Goal: Task Accomplishment & Management: Complete application form

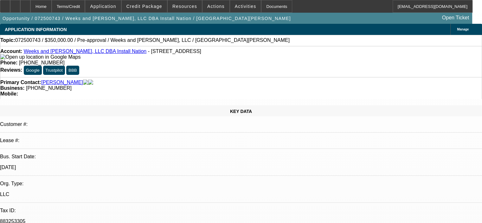
select select "0"
select select "2"
select select "0.1"
select select "4"
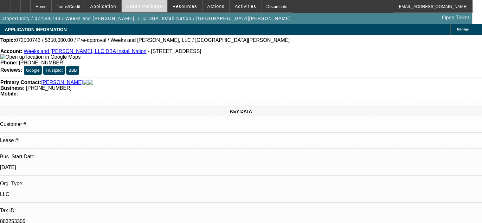
click at [153, 3] on span at bounding box center [144, 6] width 45 height 15
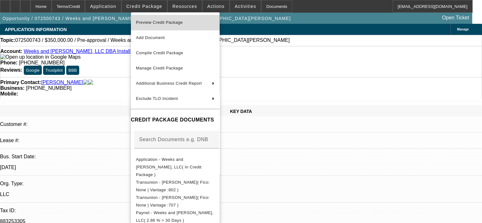
click at [157, 20] on span "Preview Credit Package" at bounding box center [159, 22] width 47 height 5
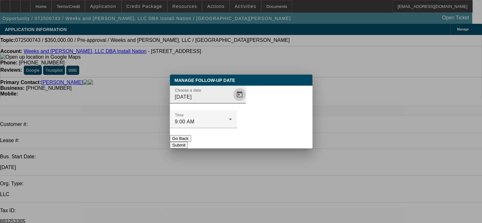
click at [232, 102] on span "Open calendar" at bounding box center [239, 94] width 15 height 15
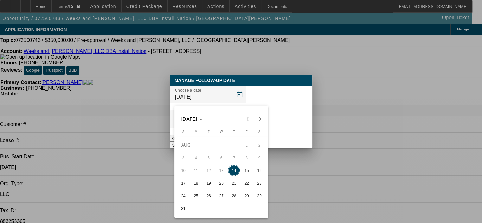
drag, startPoint x: 232, startPoint y: 181, endPoint x: 250, endPoint y: 160, distance: 28.3
click at [232, 181] on span "21" at bounding box center [233, 182] width 11 height 11
type input "8/21/2025"
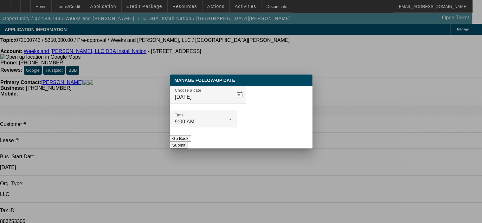
click at [188, 142] on button "Submit" at bounding box center [179, 145] width 18 height 7
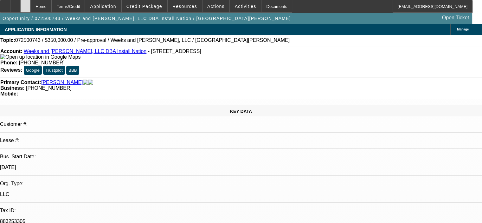
click at [25, 4] on icon at bounding box center [25, 4] width 0 height 0
select select "0"
select select "2"
select select "0.1"
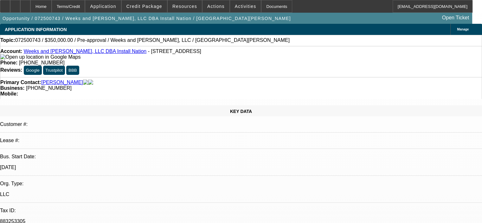
select select "4"
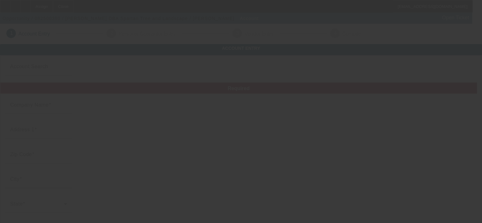
type input "[PERSON_NAME]"
type input "[STREET_ADDRESS][PERSON_NAME]"
type input "14450"
type input "Fairport"
type input "[PHONE_NUMBER]"
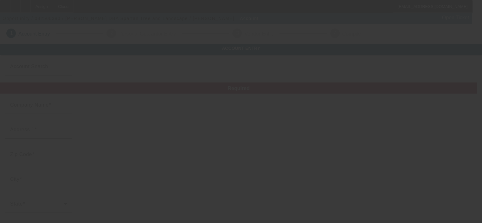
type input "Spartan Tree and Landscape"
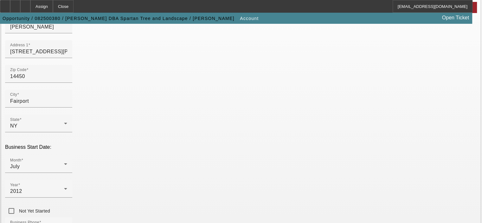
scroll to position [95, 0]
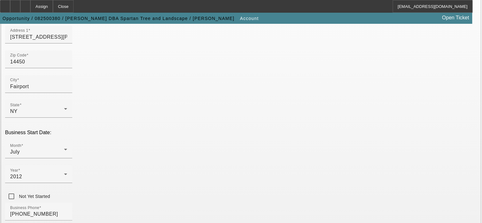
type input "933582656"
type input "Tree Service"
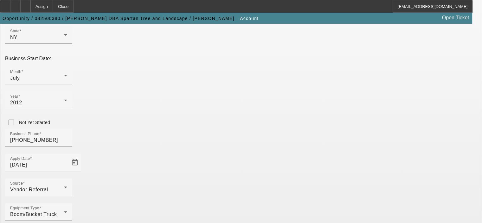
scroll to position [175, 0]
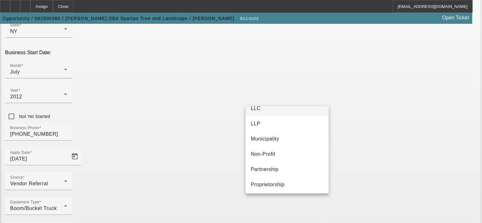
scroll to position [39, 0]
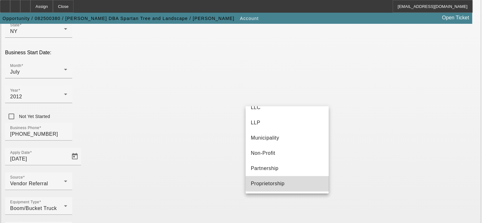
click at [290, 182] on mat-option "Proprietorship" at bounding box center [286, 183] width 83 height 15
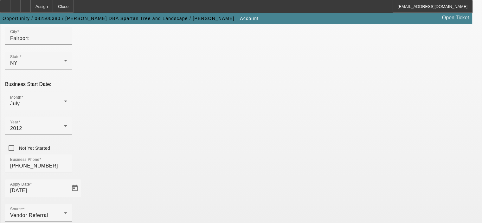
scroll to position [175, 0]
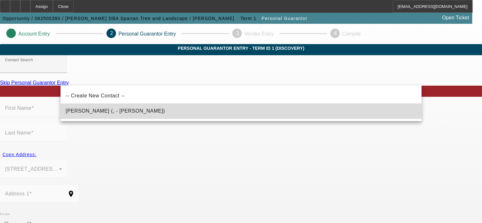
click at [136, 110] on mat-option "Miller, Cameron (, - Cameron Miller)" at bounding box center [240, 110] width 360 height 15
type input "Miller, Cameron (, - Cameron Miller)"
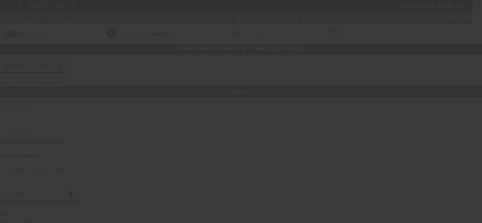
type input "Cameron"
type input "Miller"
radio input "true"
type input "(585) 683-3999"
type input "cameron@spartantreeny.com"
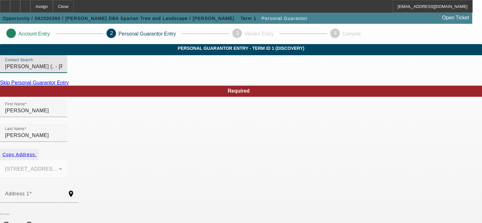
click at [36, 152] on span "Copy Address:" at bounding box center [20, 154] width 34 height 5
type input "45 Nelson St."
radio input "false"
type input "14450"
type input "Fairport"
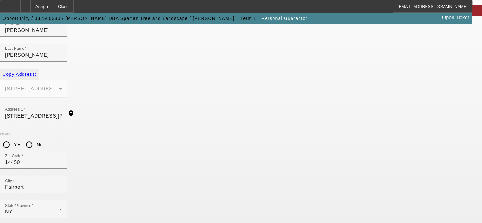
scroll to position [85, 0]
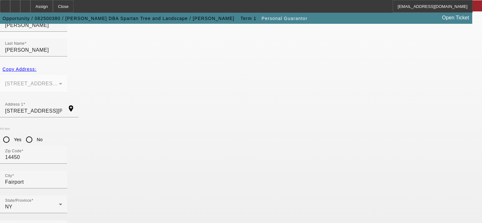
type input "100"
type input "406-49-1772"
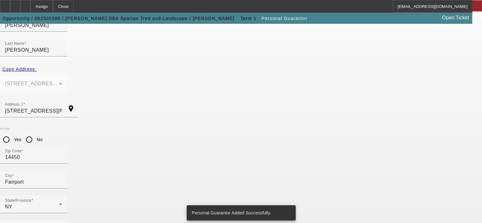
scroll to position [0, 0]
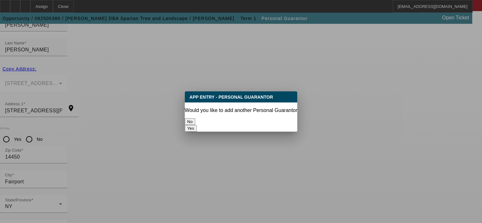
click at [195, 120] on button "No" at bounding box center [190, 121] width 10 height 7
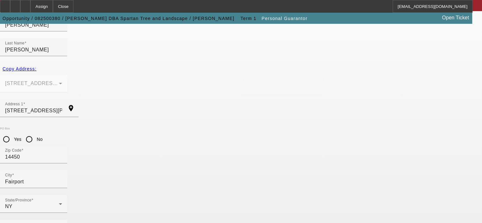
scroll to position [85, 0]
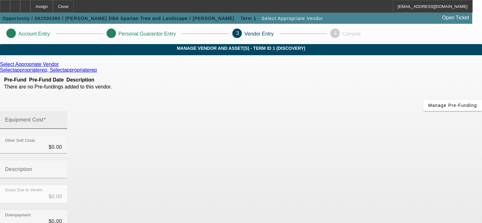
click at [62, 118] on input "Equipment Cost" at bounding box center [33, 122] width 57 height 8
type input "5"
type input "$5.00"
type input "51"
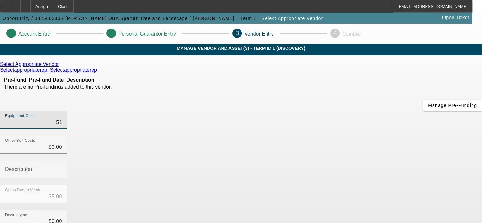
type input "$51.00"
type input "515"
type input "$515.00"
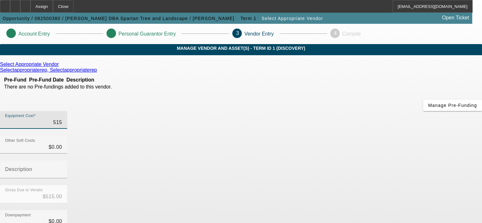
type input "5150"
type input "$5,150.00"
type input "51500"
type input "$51,500.00"
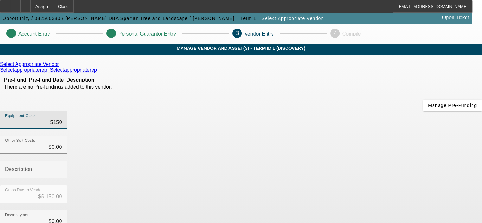
type input "$51,500.00"
type input "515000"
type input "$515,000.00"
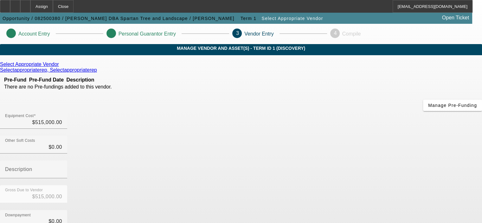
click at [372, 210] on div "Downpayment $0.00" at bounding box center [241, 222] width 482 height 25
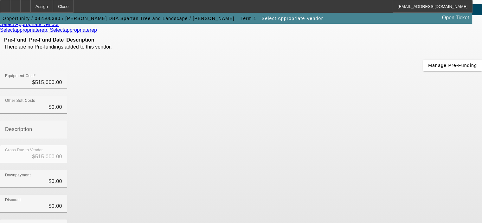
scroll to position [95, 0]
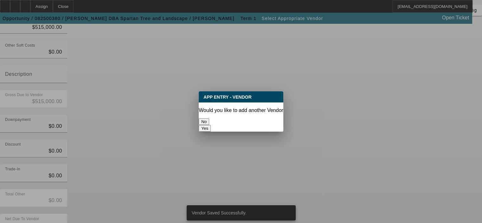
scroll to position [0, 0]
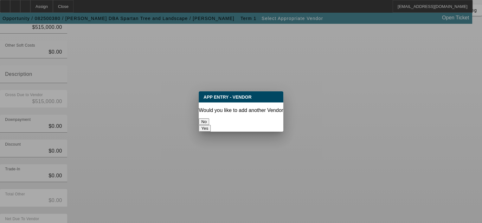
click at [209, 118] on button "No" at bounding box center [204, 121] width 10 height 7
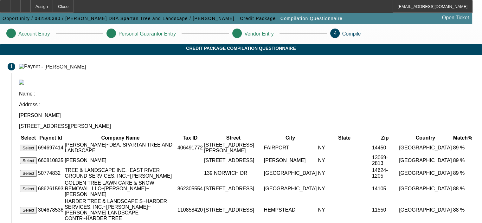
click at [37, 144] on button "Select" at bounding box center [28, 147] width 17 height 7
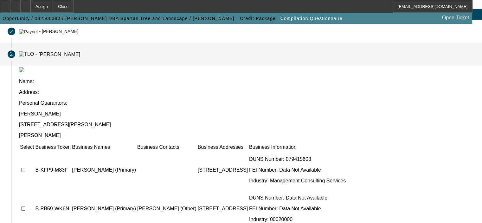
scroll to position [33, 0]
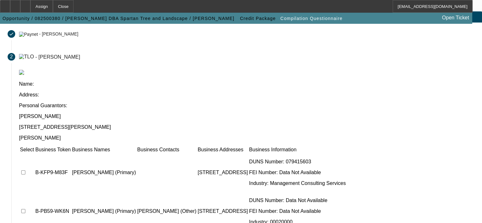
click at [34, 153] on td at bounding box center [27, 172] width 15 height 38
click at [25, 170] on input "checkbox" at bounding box center [23, 172] width 4 height 4
checkbox input "true"
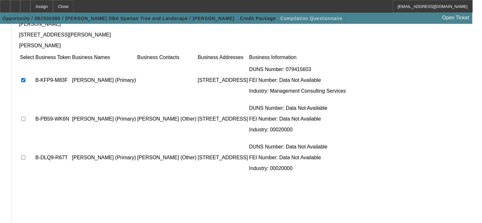
scroll to position [128, 0]
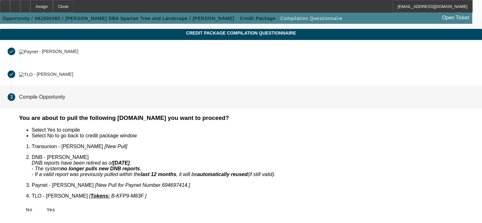
scroll to position [6, 0]
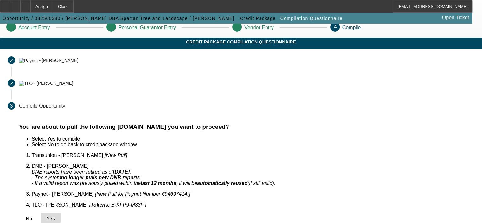
click at [47, 216] on icon at bounding box center [47, 218] width 0 height 5
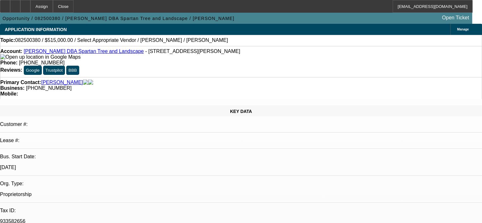
select select "0"
select select "2"
select select "0.1"
select select "4"
